Goal: Task Accomplishment & Management: Use online tool/utility

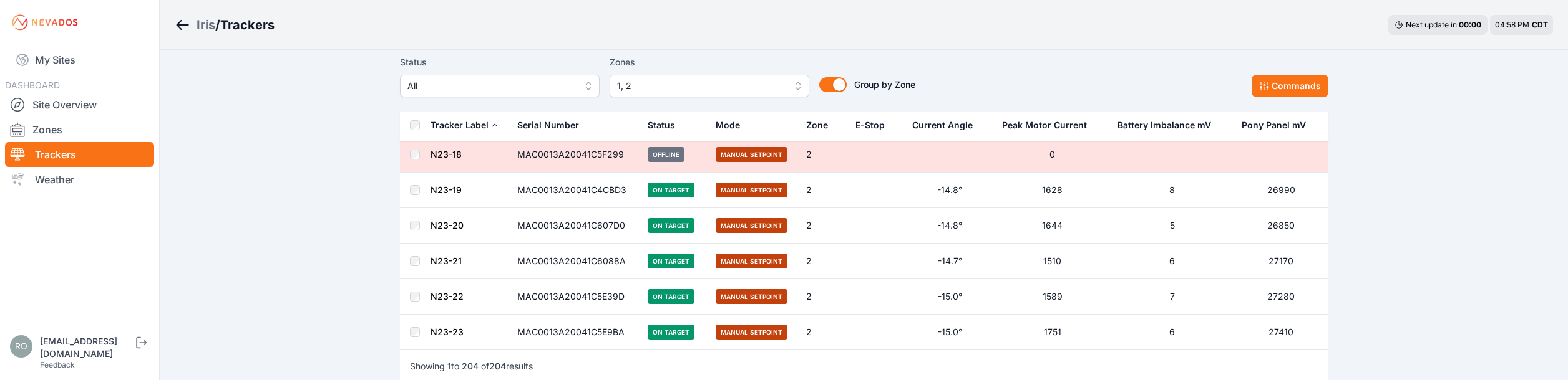
scroll to position [7195, 0]
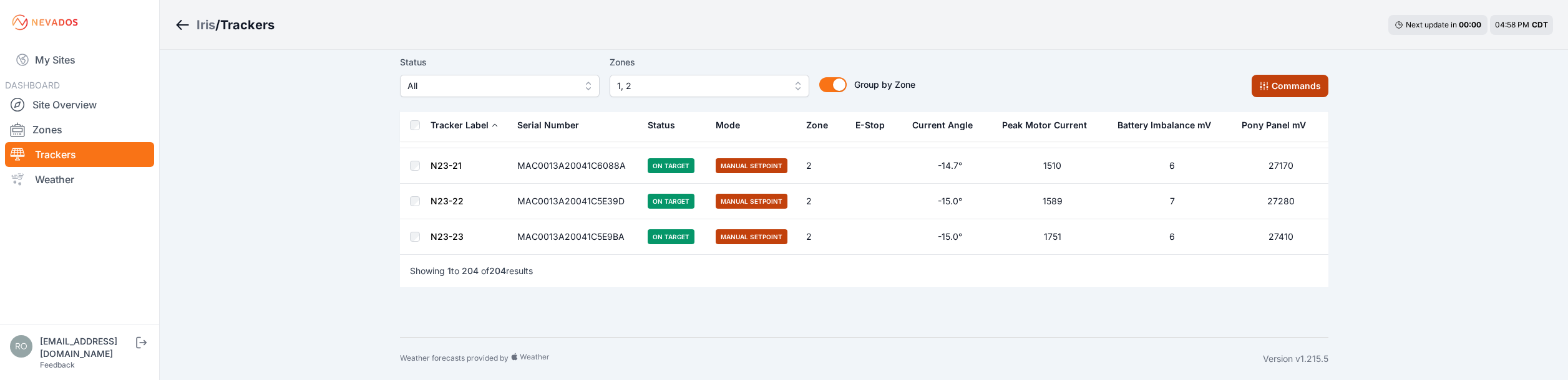
click at [1279, 89] on button "Commands" at bounding box center [1290, 86] width 76 height 23
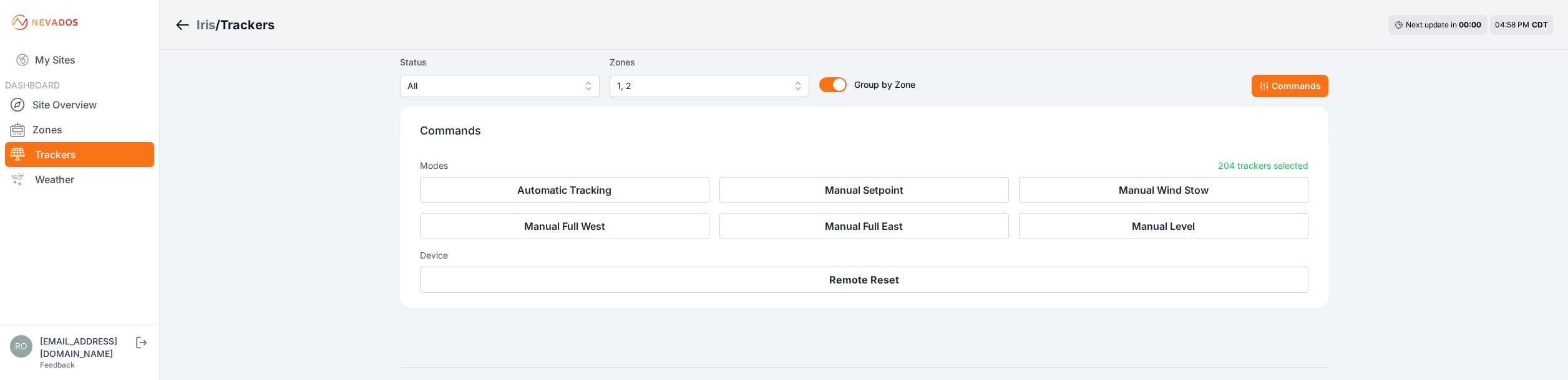
scroll to position [7406, 0]
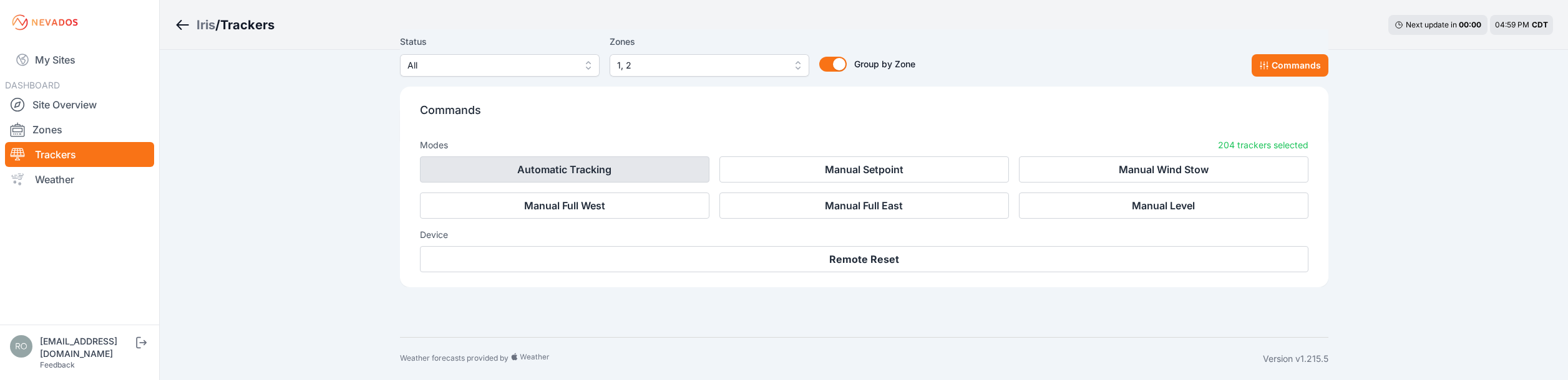
click at [571, 173] on button "Automatic Tracking" at bounding box center [564, 169] width 289 height 26
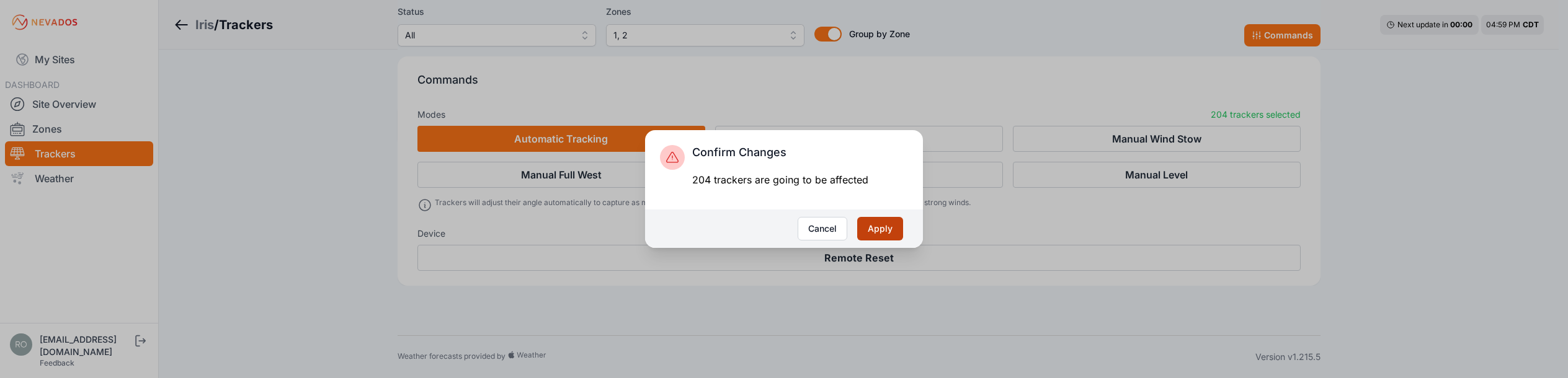
click at [881, 236] on button "Apply" at bounding box center [880, 228] width 46 height 23
